Goal: Navigation & Orientation: Find specific page/section

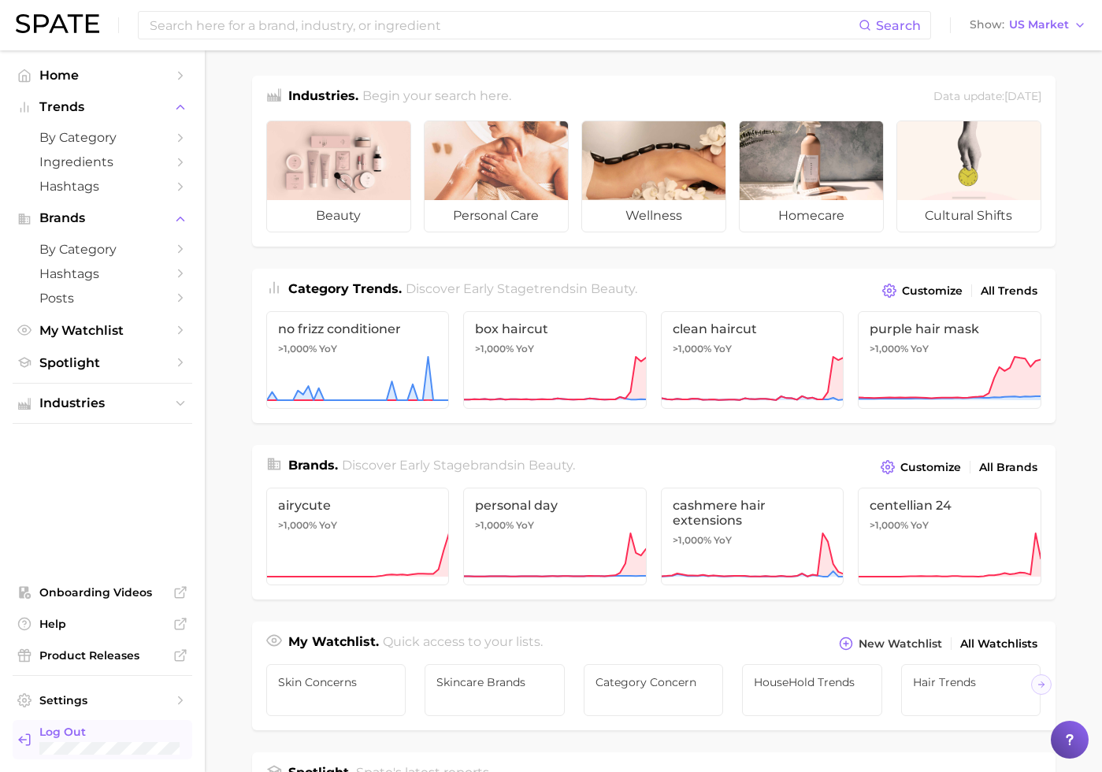
click at [80, 732] on span "Log Out" at bounding box center [109, 732] width 140 height 14
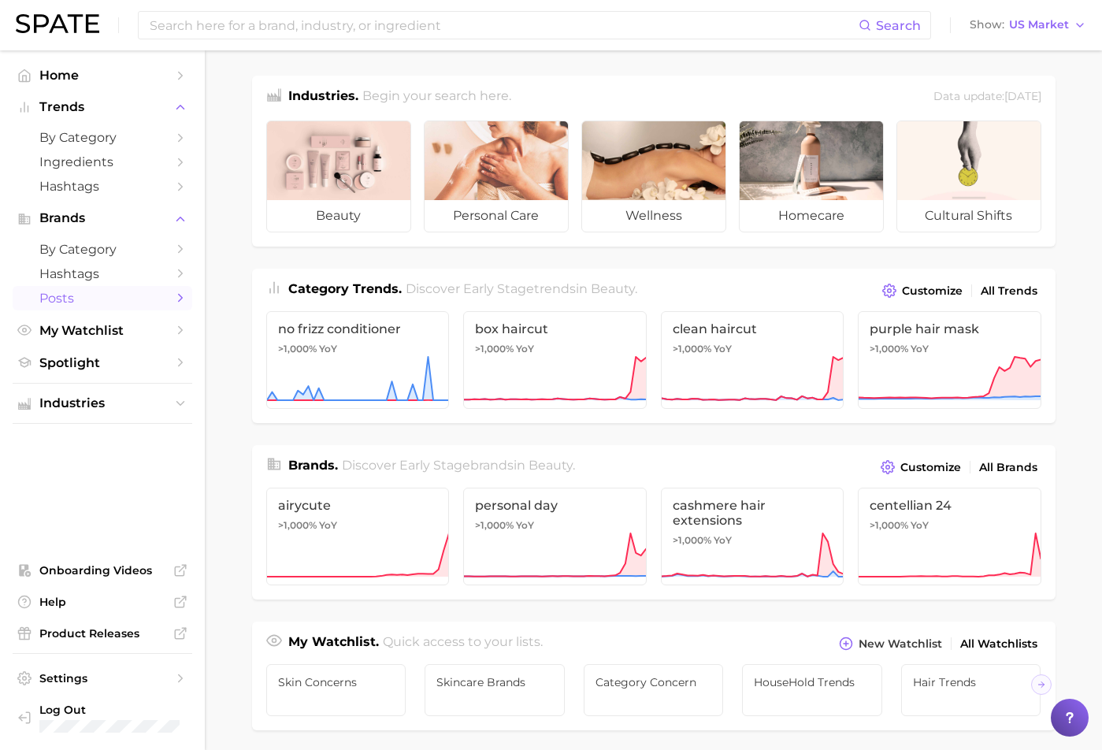
scroll to position [110, 0]
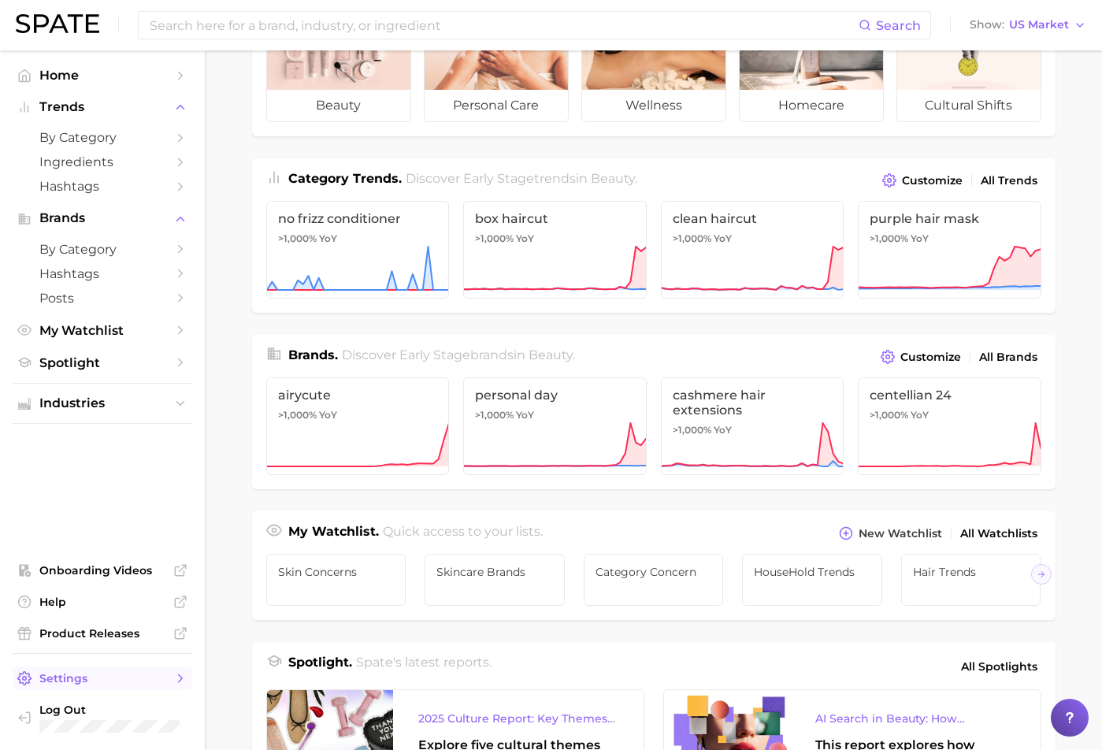
click at [37, 677] on link "Settings" at bounding box center [103, 678] width 180 height 24
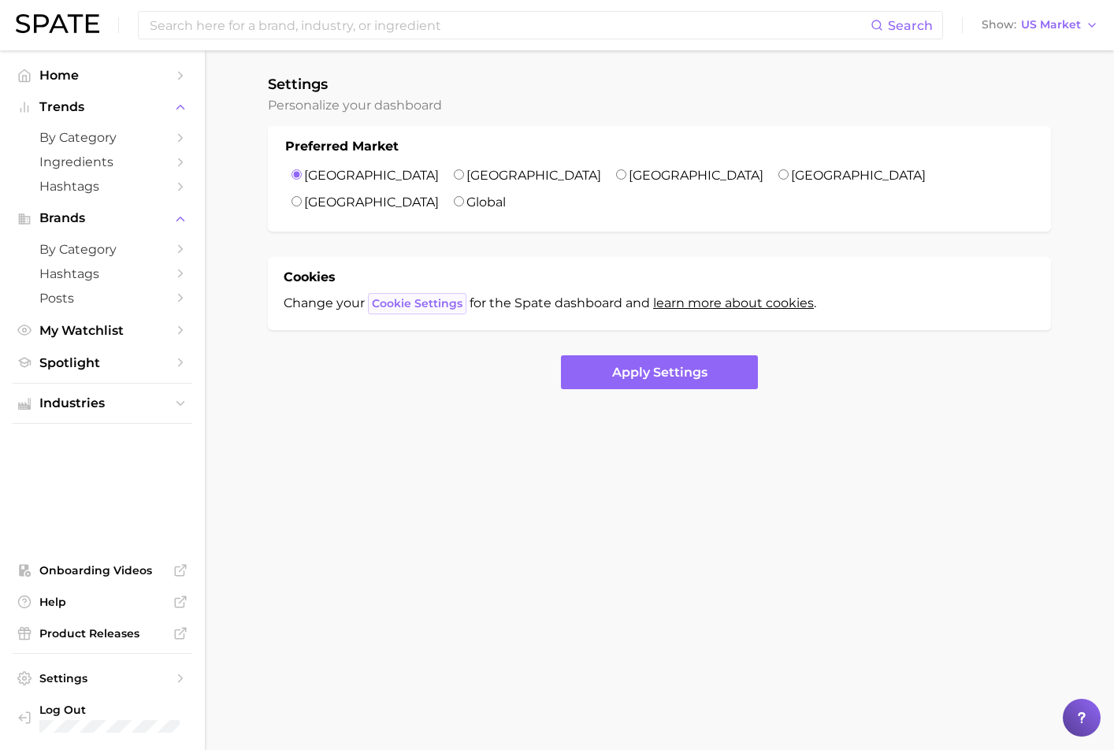
click at [387, 297] on span "Cookie Settings" at bounding box center [417, 303] width 91 height 13
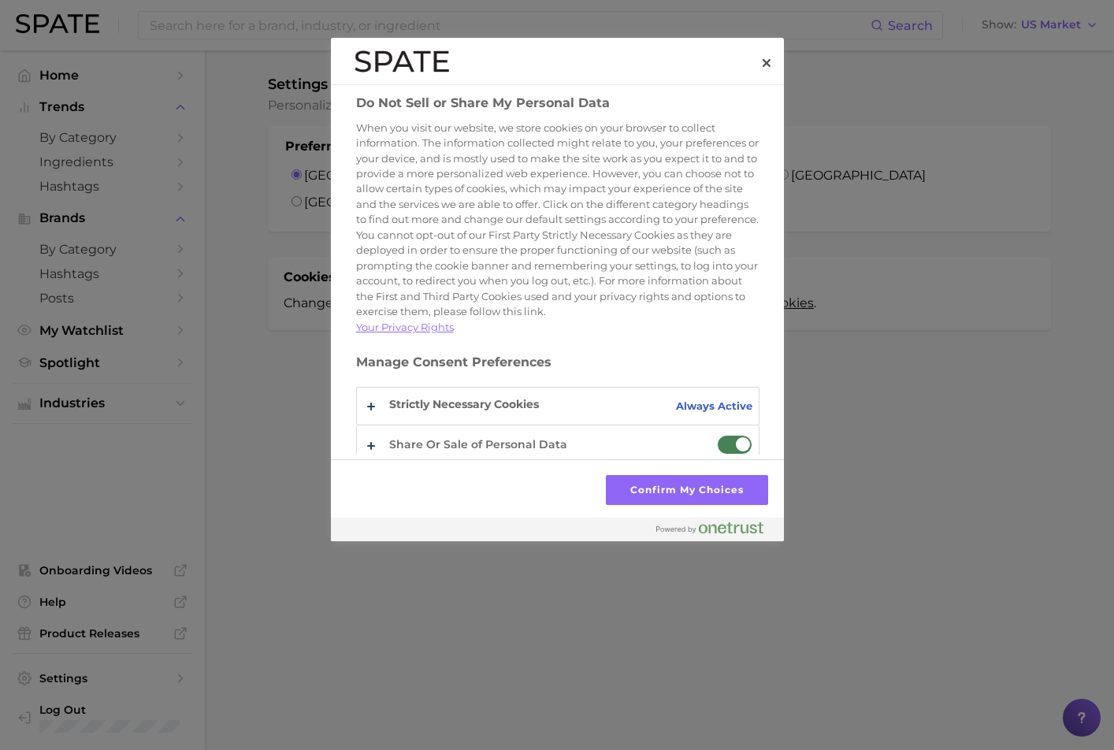
click at [720, 435] on span "Do Not Sell or Share My Personal Data" at bounding box center [734, 445] width 35 height 20
click at [717, 435] on input "Share Or Sale of Personal Data" at bounding box center [717, 435] width 0 height 0
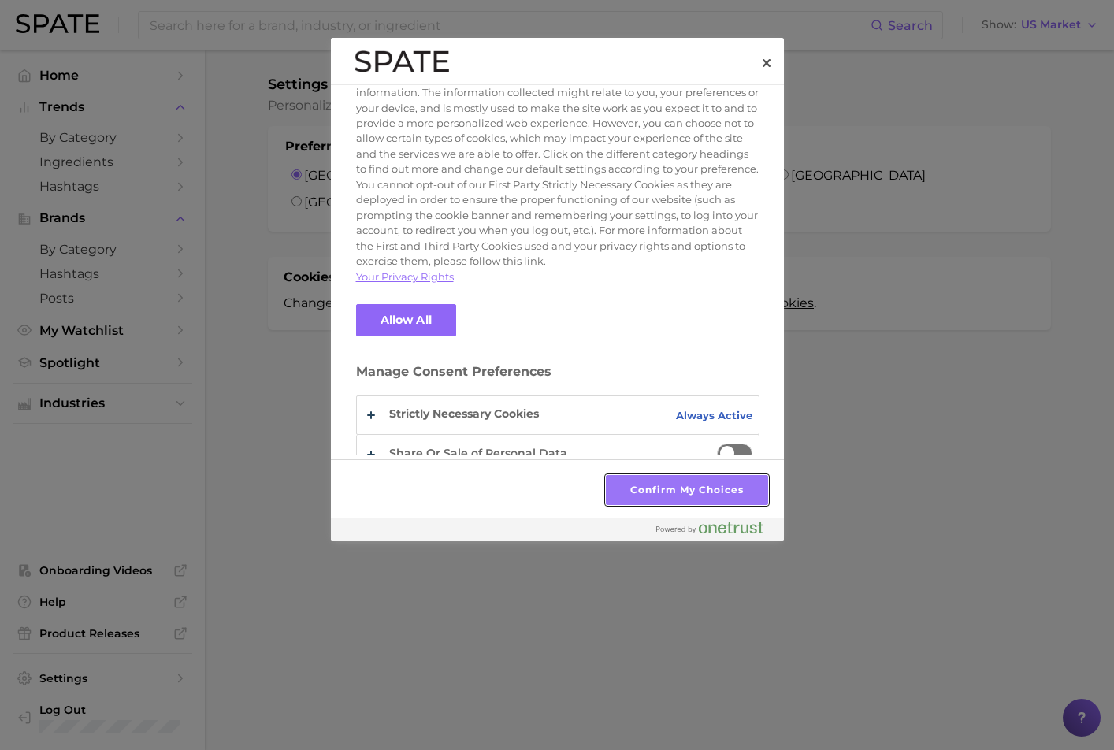
click at [703, 494] on button "Confirm My Choices" at bounding box center [686, 490] width 161 height 30
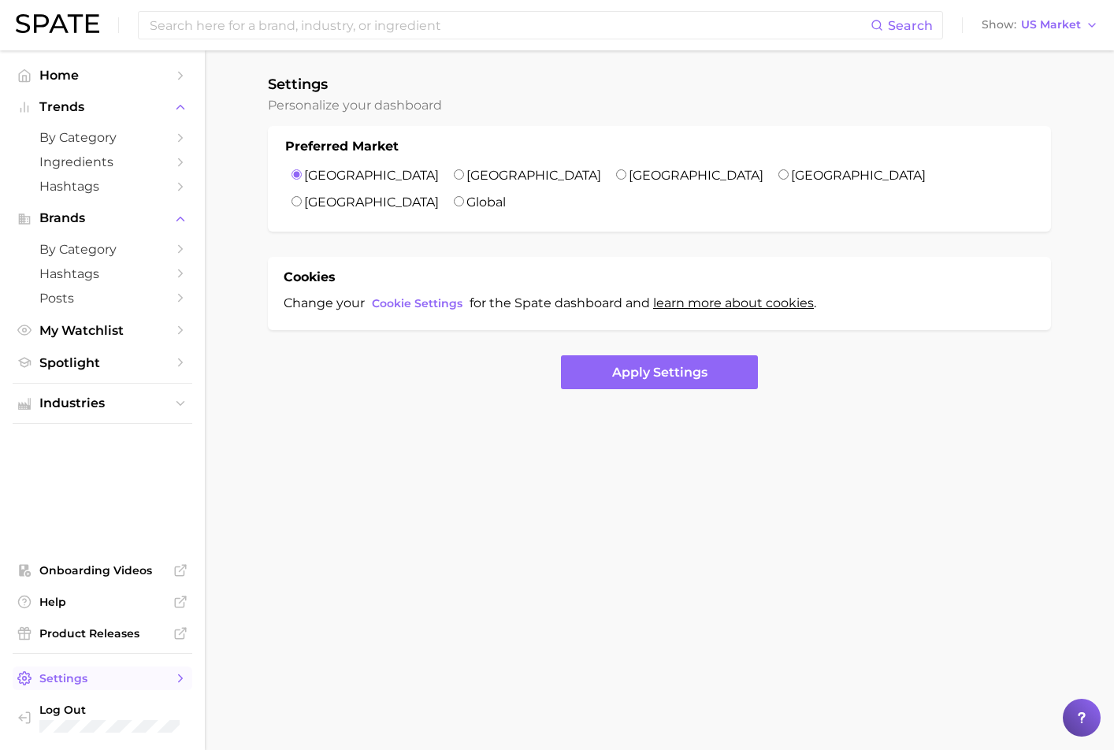
click at [86, 668] on link "Settings" at bounding box center [103, 678] width 180 height 24
click at [80, 681] on span "Settings" at bounding box center [102, 678] width 126 height 14
click at [106, 606] on span "Help" at bounding box center [102, 602] width 126 height 14
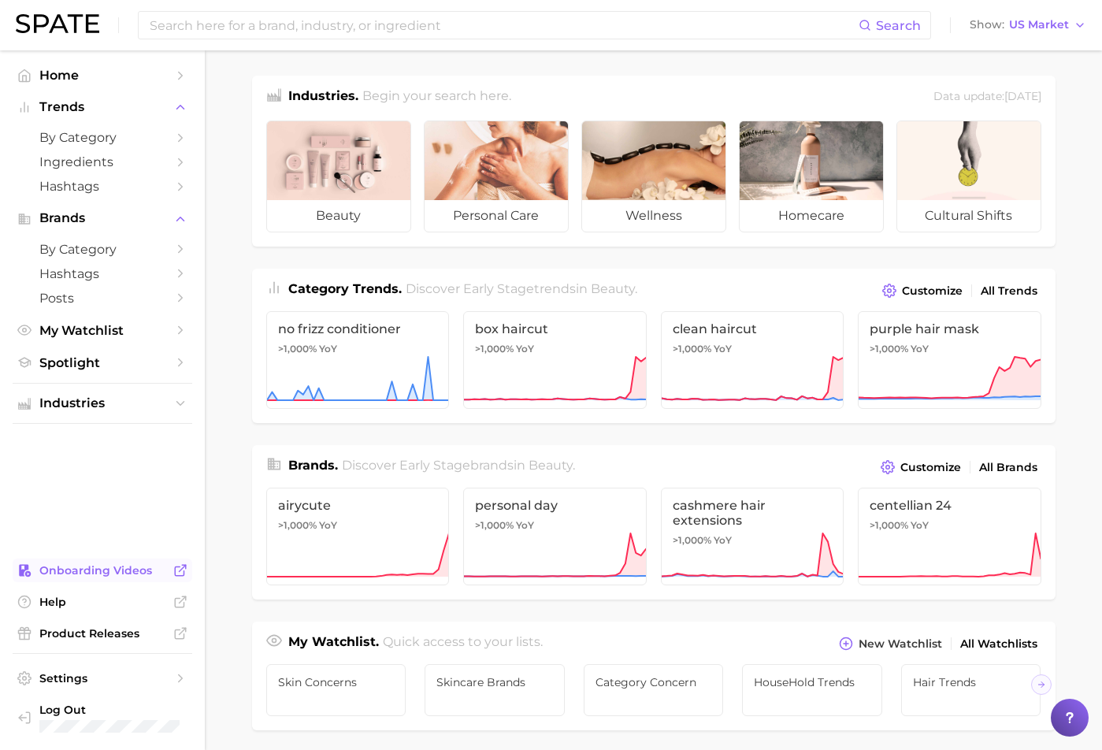
click at [139, 576] on span "Onboarding Videos" at bounding box center [102, 570] width 126 height 14
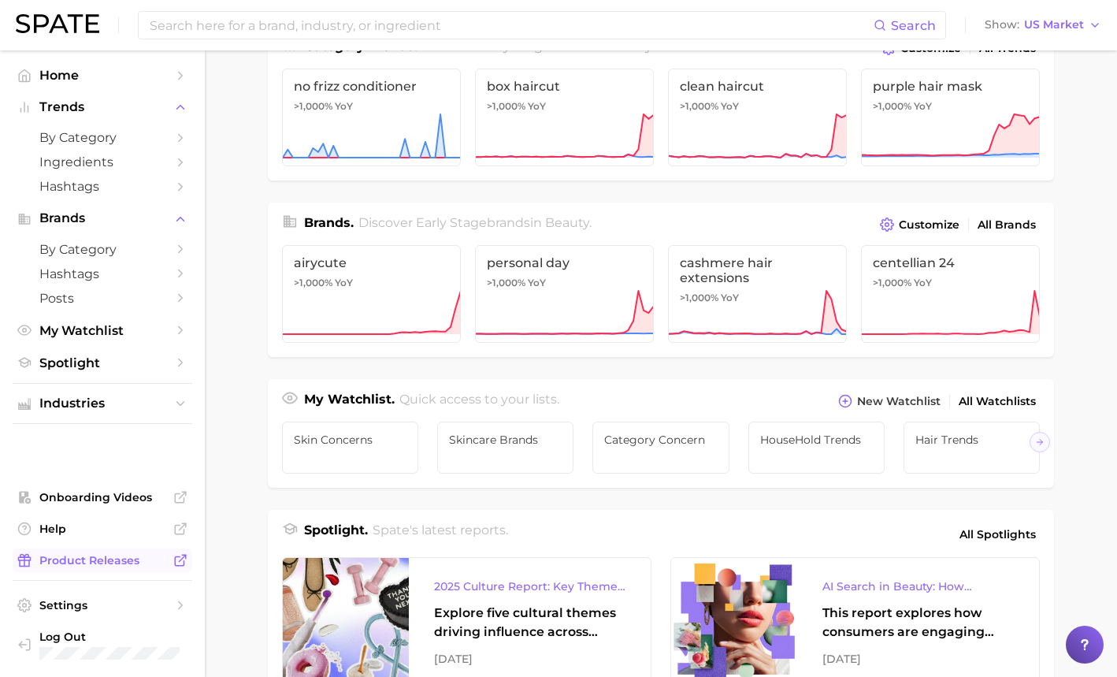
scroll to position [295, 0]
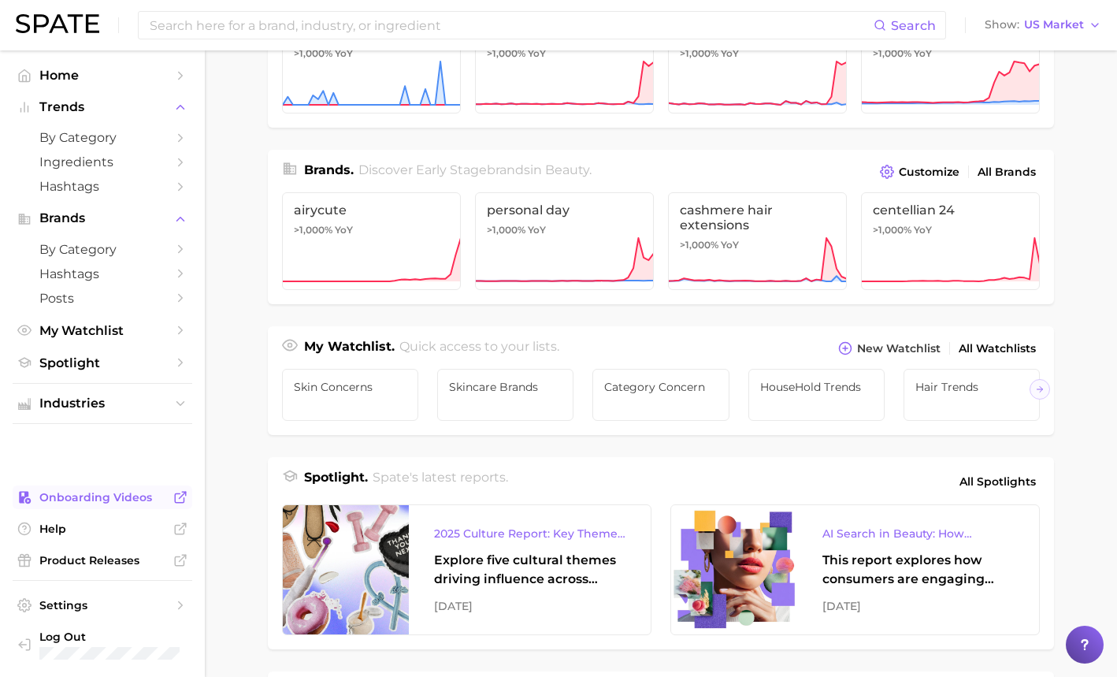
click at [127, 509] on link "Onboarding Videos" at bounding box center [103, 497] width 180 height 24
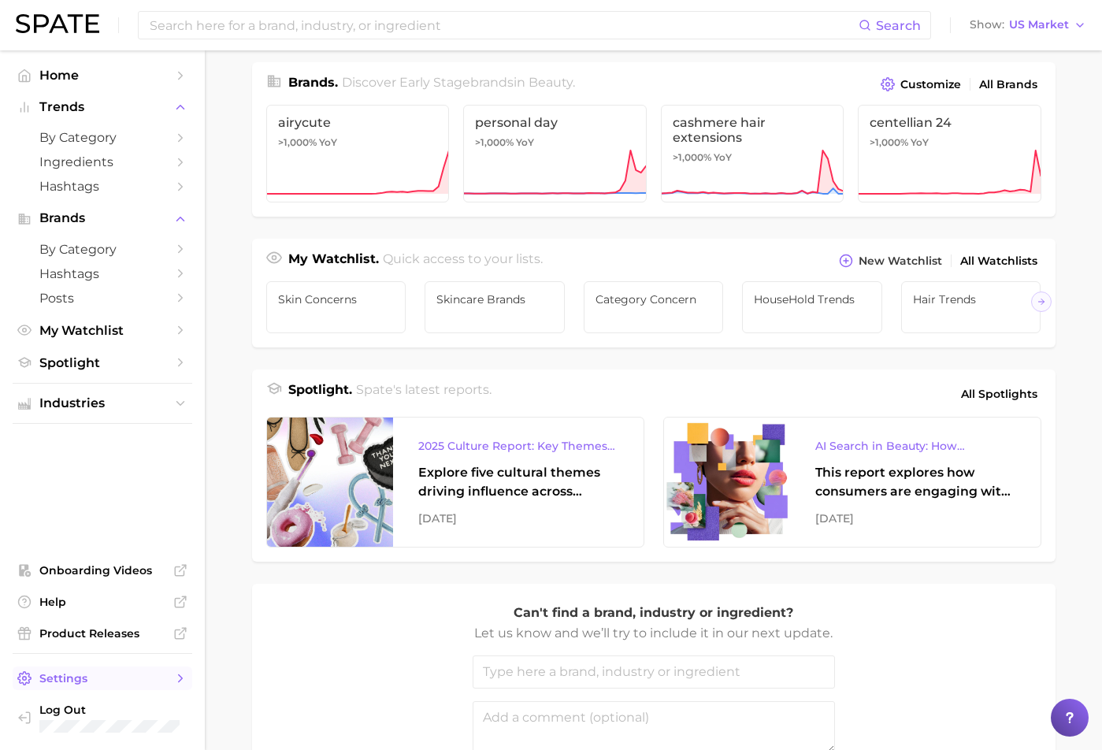
scroll to position [528, 0]
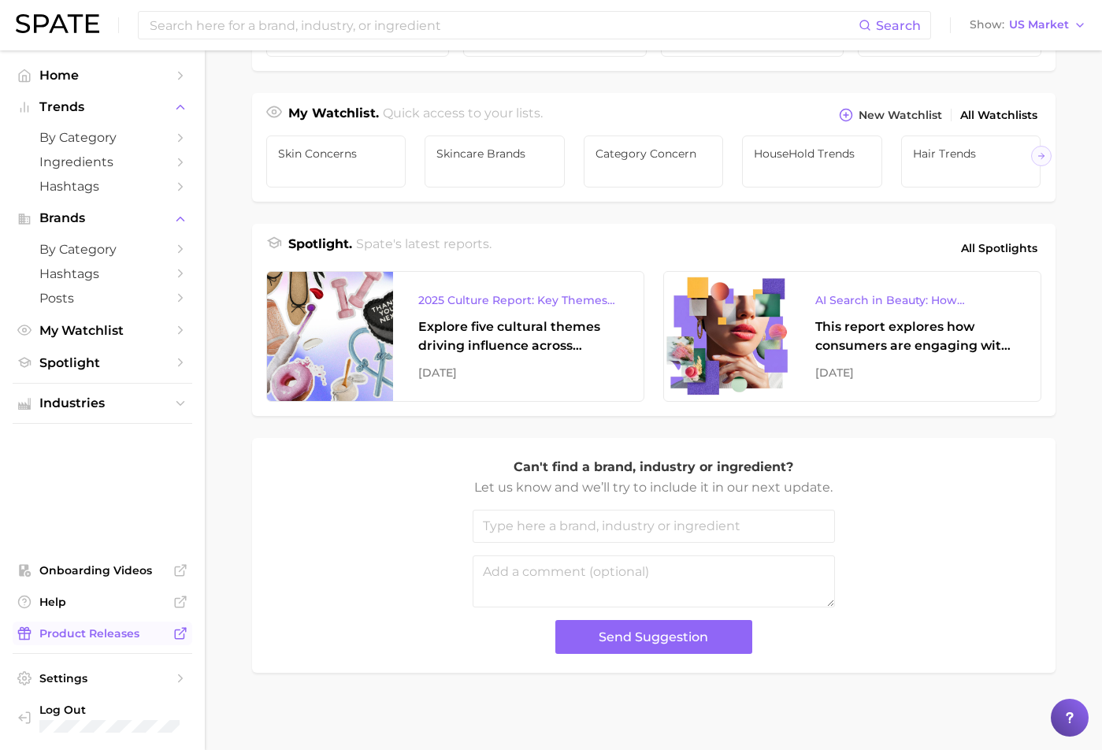
click at [160, 638] on span "Product Releases" at bounding box center [102, 633] width 126 height 14
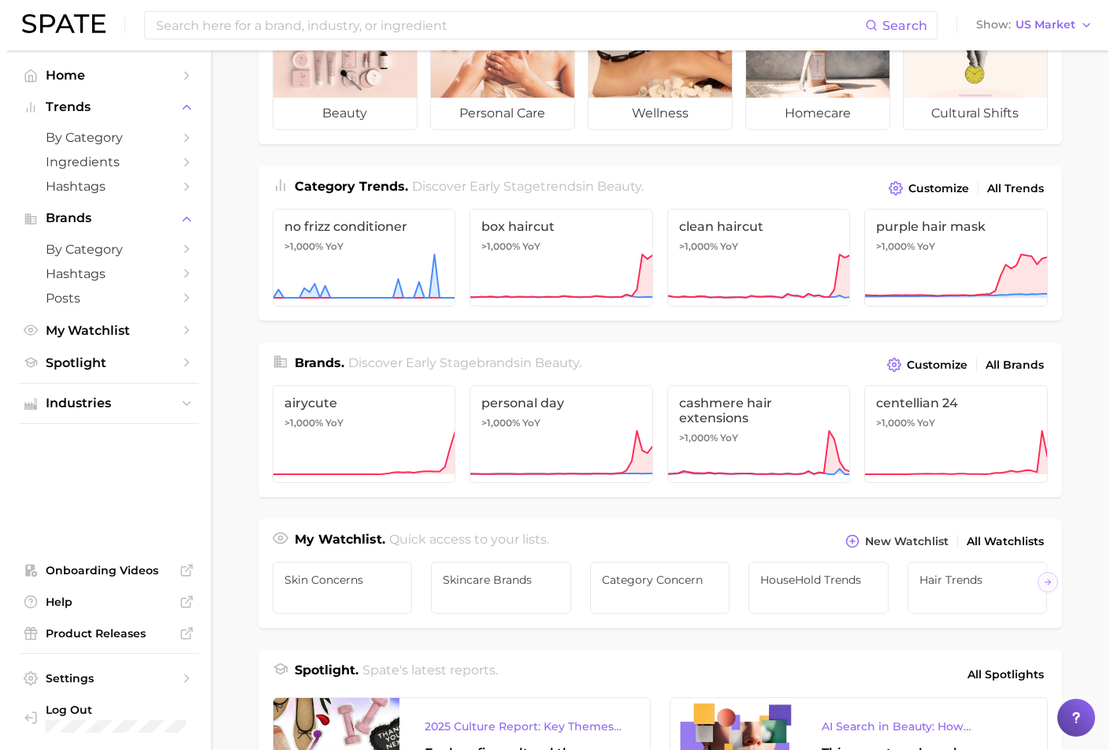
scroll to position [0, 0]
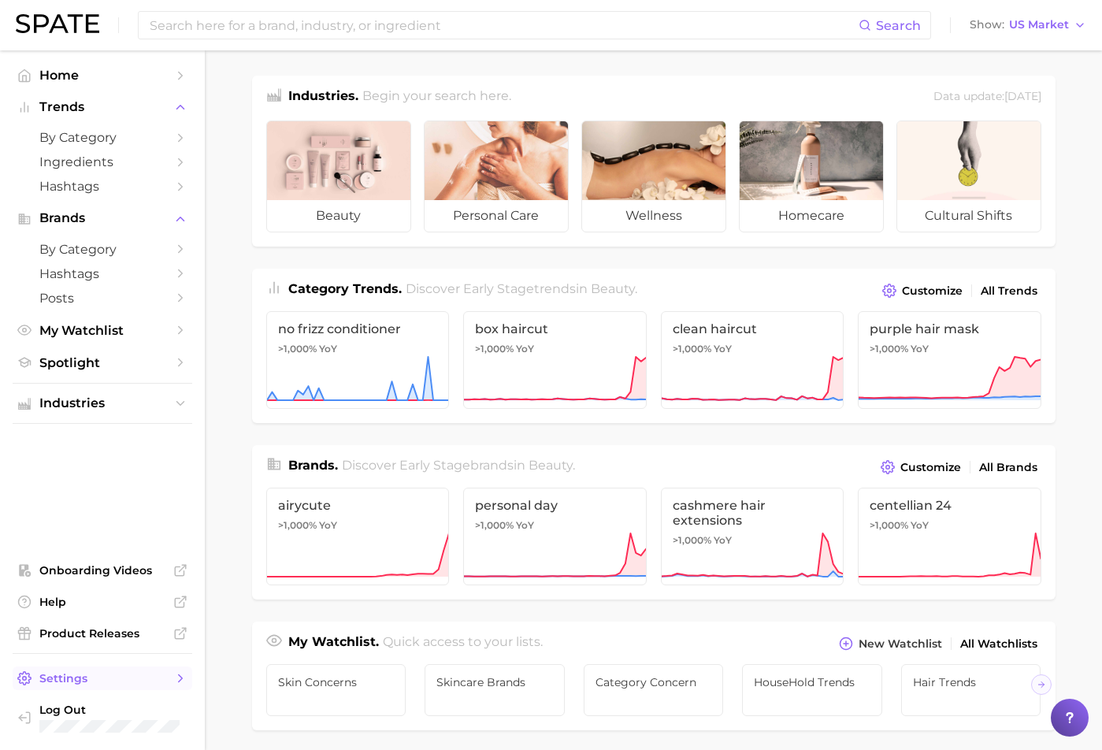
click at [80, 681] on span "Settings" at bounding box center [102, 678] width 126 height 14
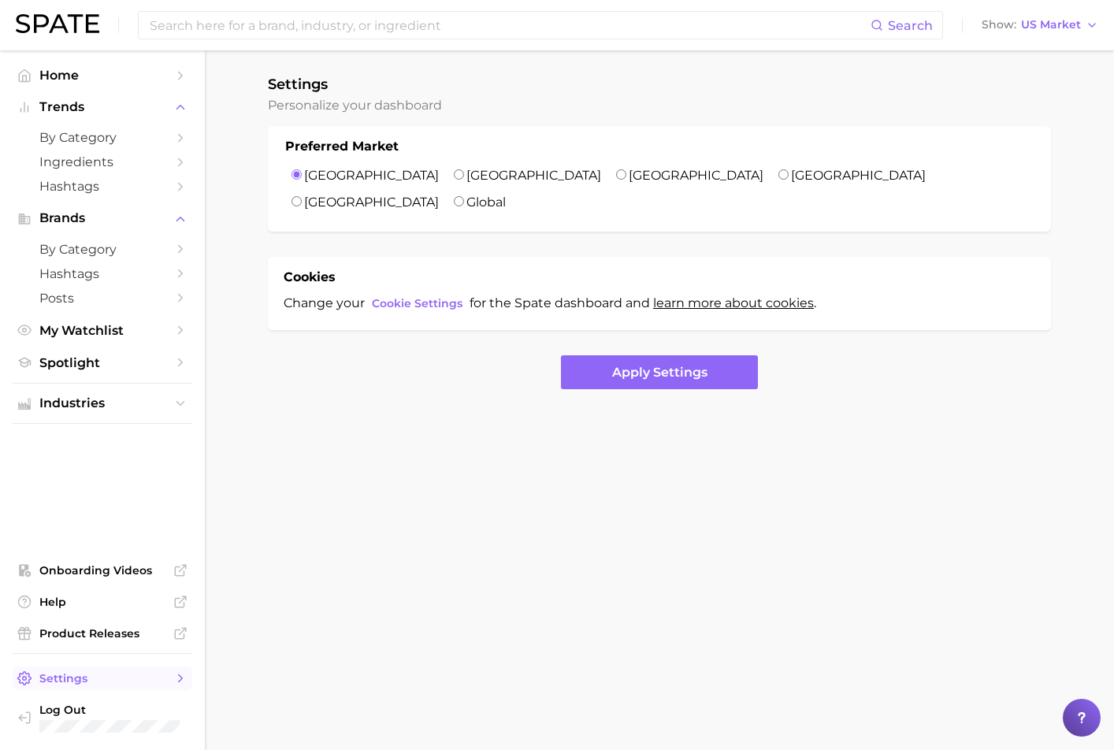
click at [80, 686] on link "Settings" at bounding box center [103, 678] width 180 height 24
click at [98, 72] on span "Home" at bounding box center [102, 75] width 126 height 15
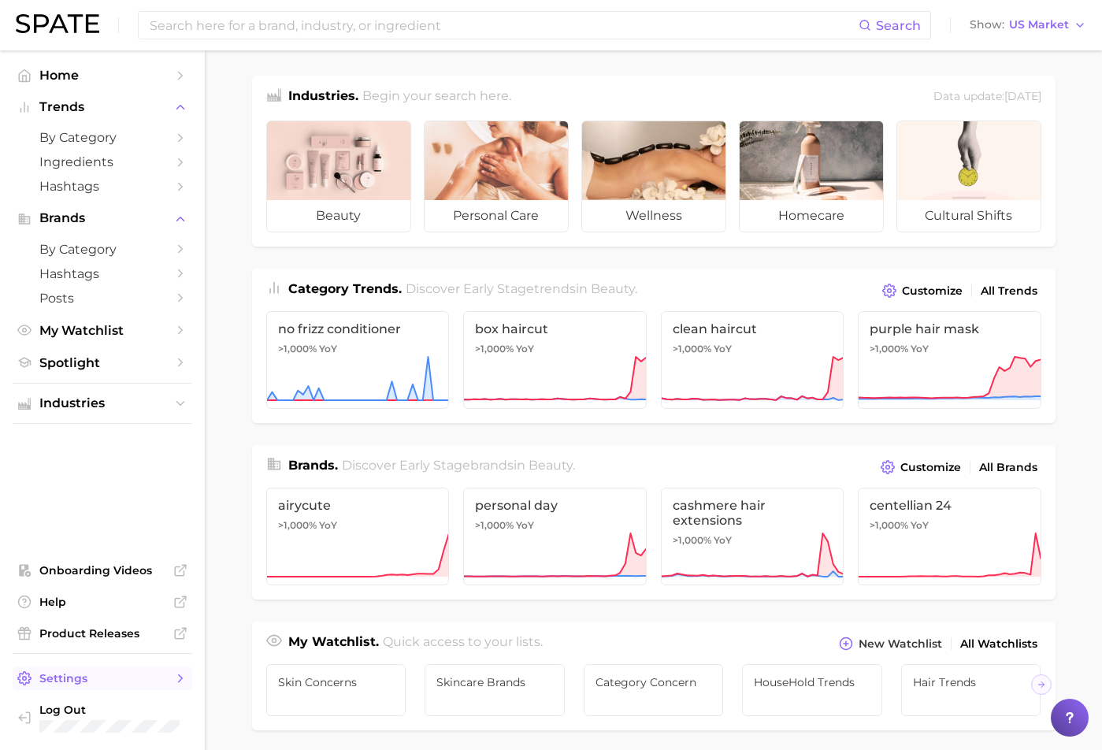
click at [102, 687] on link "Settings" at bounding box center [103, 678] width 180 height 24
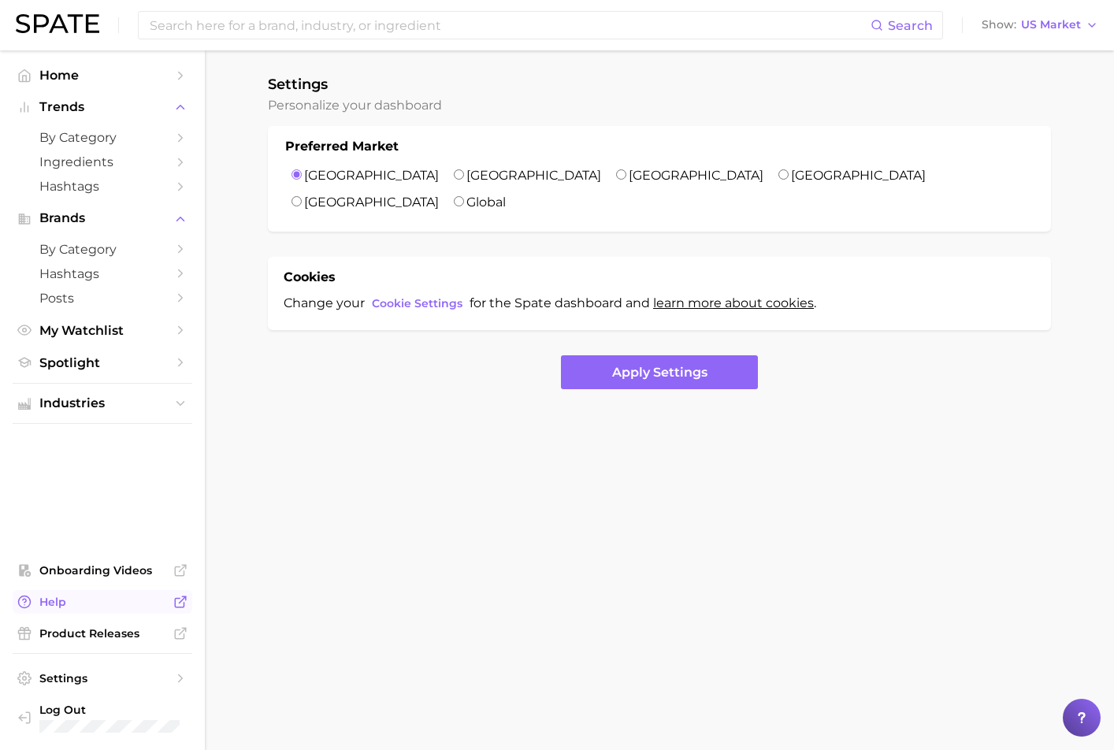
click at [114, 599] on span "Help" at bounding box center [102, 602] width 126 height 14
